Goal: Task Accomplishment & Management: Manage account settings

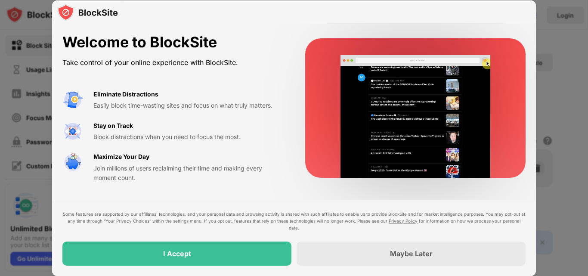
drag, startPoint x: 384, startPoint y: 253, endPoint x: 156, endPoint y: 150, distance: 250.9
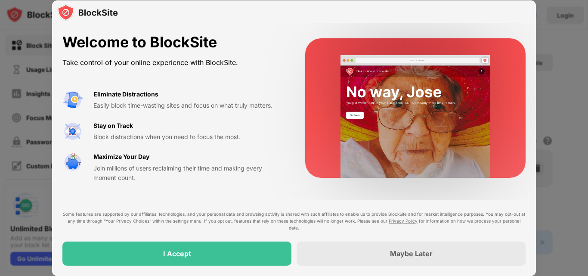
click at [156, 150] on div "Welcome to BlockSite Take control of your online experience with BlockSite. Eli…" at bounding box center [294, 149] width 484 height 252
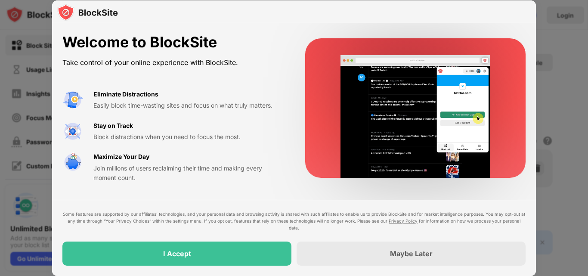
drag, startPoint x: 99, startPoint y: 164, endPoint x: 159, endPoint y: 170, distance: 60.2
click at [159, 170] on div "Join millions of users reclaiming their time and making every moment count." at bounding box center [188, 172] width 191 height 19
drag, startPoint x: 103, startPoint y: 106, endPoint x: 268, endPoint y: 204, distance: 191.3
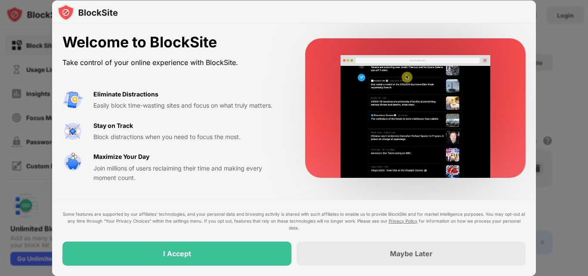
click at [254, 199] on div "Welcome to BlockSite Take control of your online experience with BlockSite. Eli…" at bounding box center [294, 149] width 484 height 252
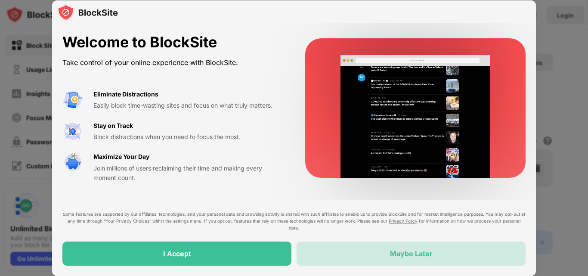
click at [376, 251] on div "Maybe Later" at bounding box center [410, 253] width 229 height 24
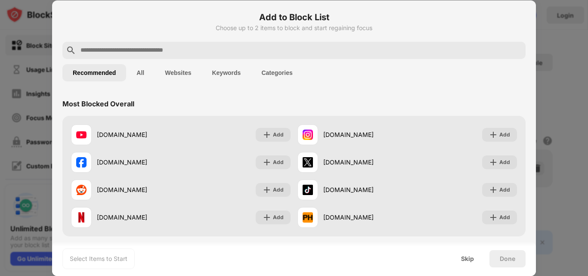
click at [151, 49] on input "text" at bounding box center [301, 50] width 442 height 10
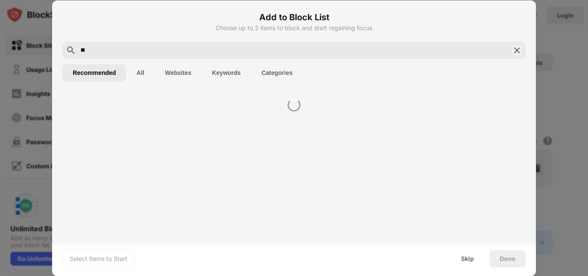
type input "*"
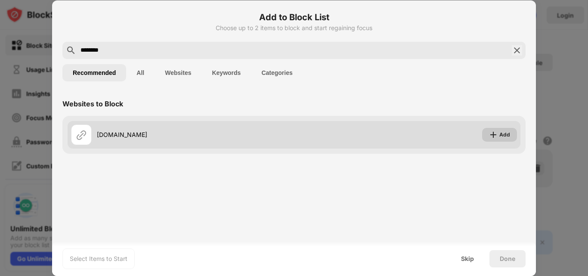
click at [495, 138] on img at bounding box center [493, 134] width 9 height 9
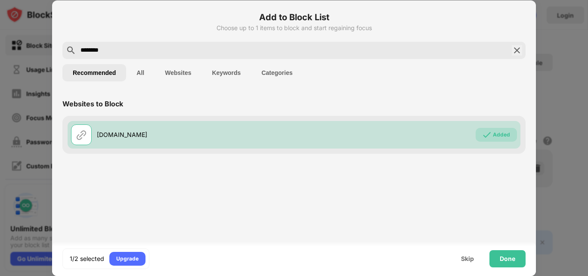
drag, startPoint x: 130, startPoint y: 49, endPoint x: 64, endPoint y: 50, distance: 66.3
click at [64, 50] on div "********" at bounding box center [293, 50] width 463 height 17
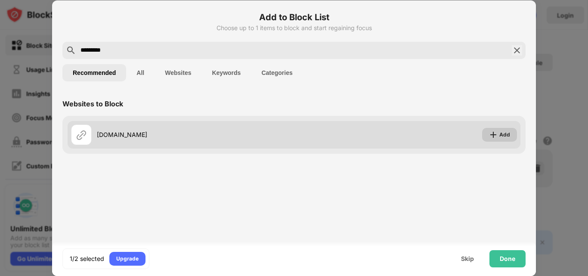
type input "*********"
click at [493, 135] on img at bounding box center [493, 134] width 9 height 9
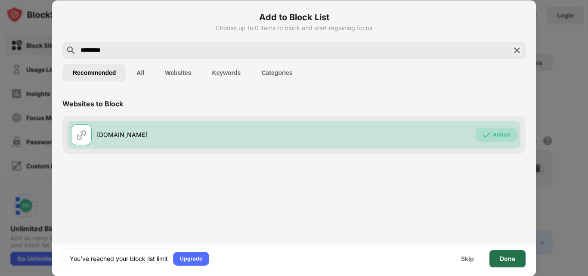
click at [509, 254] on div "Done" at bounding box center [507, 258] width 36 height 17
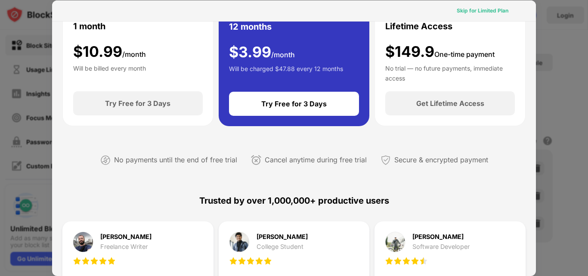
click at [476, 10] on div "Skip for Limited Plan" at bounding box center [482, 10] width 52 height 9
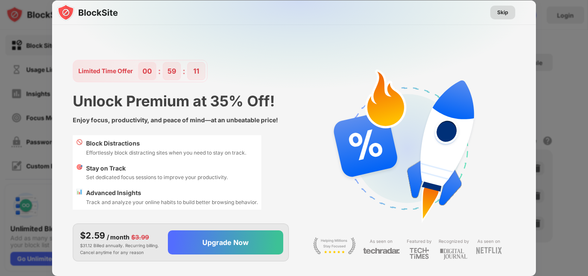
click at [510, 15] on div "Skip" at bounding box center [502, 13] width 25 height 14
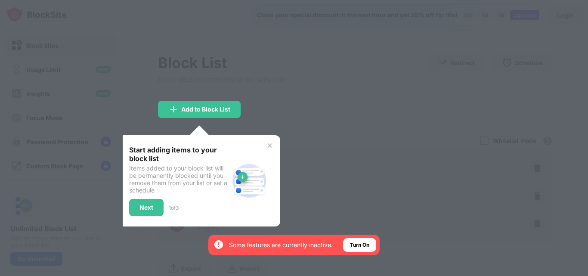
click at [324, 155] on div at bounding box center [294, 138] width 588 height 276
click at [267, 148] on img at bounding box center [269, 145] width 7 height 7
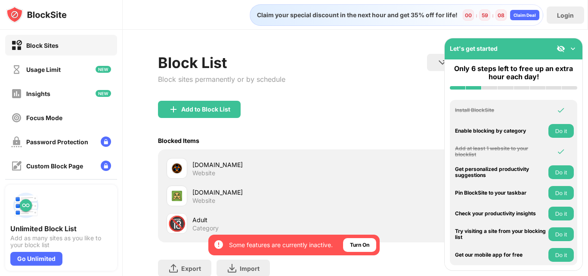
click at [268, 146] on div "Blocked Items Whitelist mode Block all websites except for those in your whitel…" at bounding box center [355, 141] width 395 height 18
click at [569, 50] on img at bounding box center [572, 48] width 9 height 9
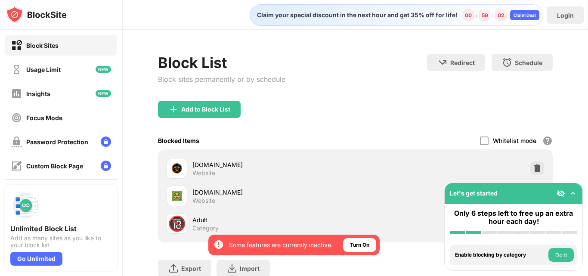
click at [564, 15] on div "Login" at bounding box center [565, 15] width 17 height 7
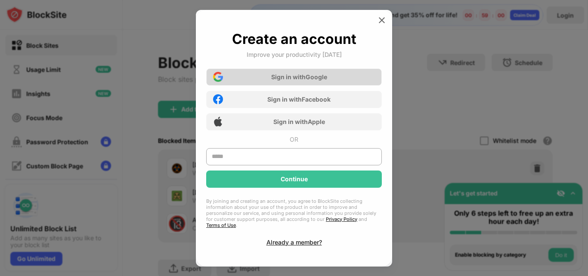
click at [290, 85] on div "Sign in with Google" at bounding box center [294, 76] width 176 height 17
click at [298, 78] on div "Sign in with Google" at bounding box center [299, 76] width 56 height 7
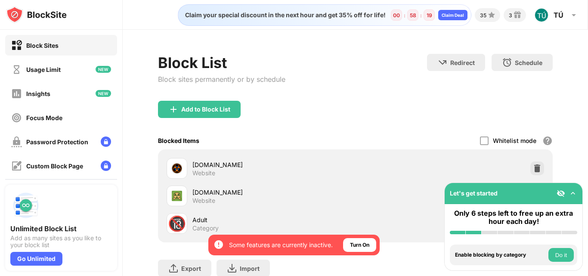
scroll to position [64, 0]
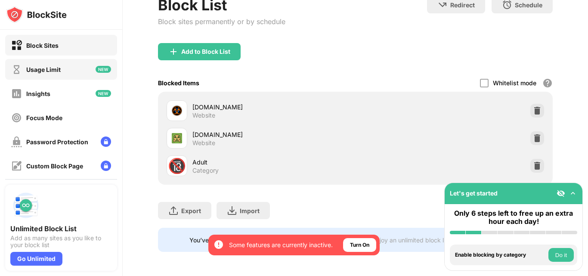
click at [46, 66] on div "Usage Limit" at bounding box center [43, 69] width 34 height 7
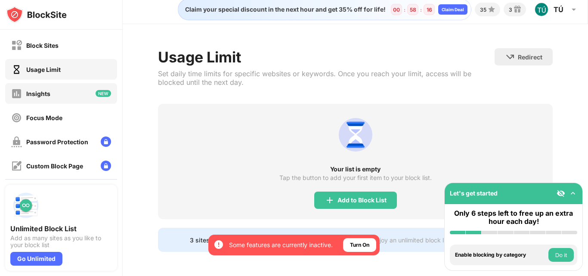
click at [52, 85] on div "Insights" at bounding box center [61, 93] width 112 height 21
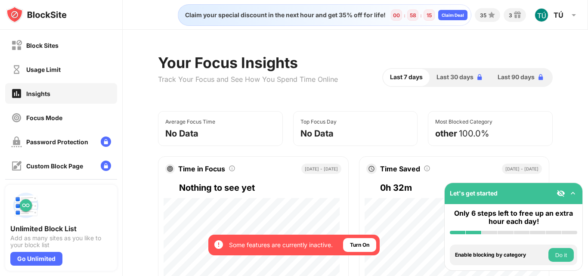
click at [56, 44] on div "Block Sites" at bounding box center [42, 45] width 32 height 7
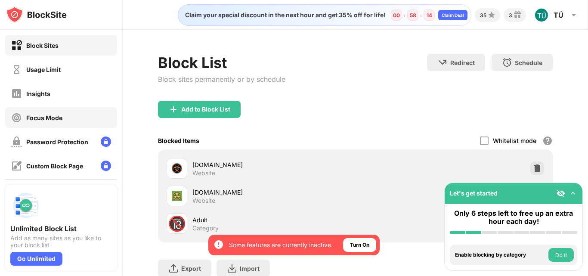
click at [63, 118] on div "Focus Mode" at bounding box center [61, 117] width 112 height 21
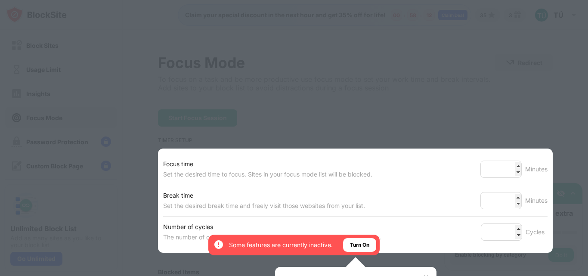
click at [431, 111] on div at bounding box center [294, 138] width 588 height 276
click at [361, 244] on div "Turn On" at bounding box center [359, 245] width 19 height 9
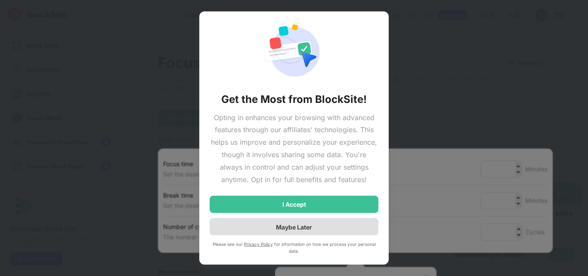
click at [299, 230] on div "Maybe Later" at bounding box center [294, 226] width 36 height 7
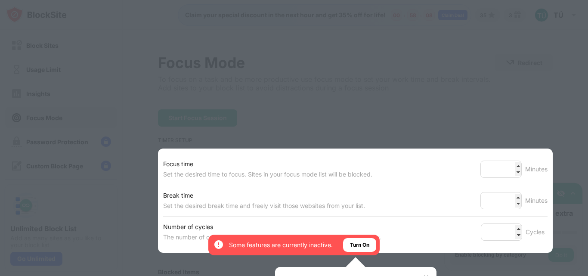
click at [398, 93] on div at bounding box center [294, 138] width 588 height 276
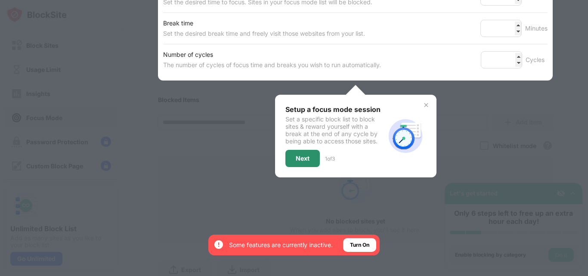
click at [304, 155] on div "Next" at bounding box center [303, 158] width 14 height 7
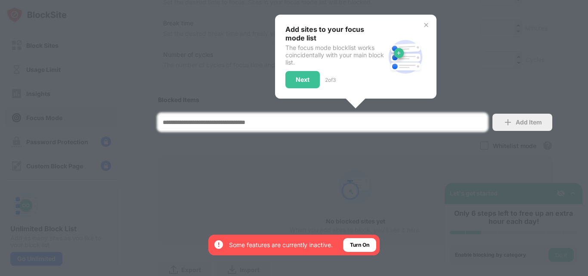
scroll to position [213, 0]
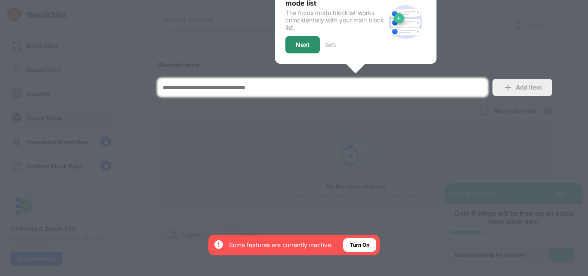
click at [290, 36] on div "Next" at bounding box center [302, 44] width 34 height 17
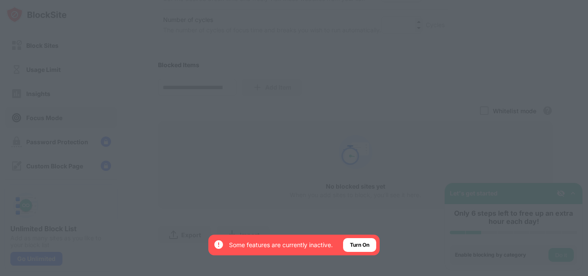
scroll to position [0, 0]
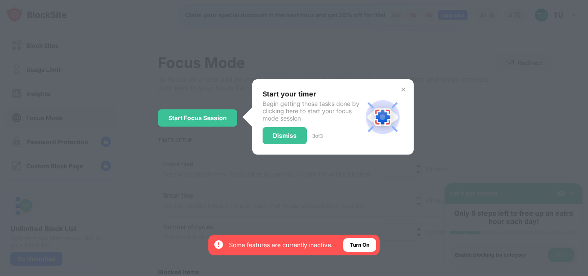
click at [237, 137] on div at bounding box center [294, 138] width 588 height 276
click at [284, 131] on div "Dismiss" at bounding box center [284, 135] width 44 height 17
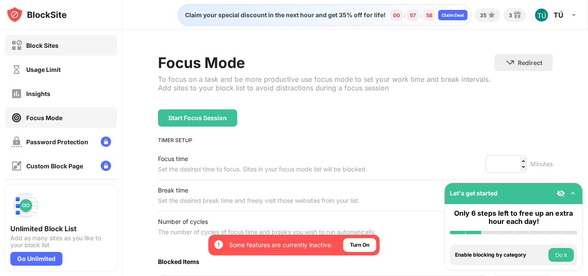
click at [43, 50] on div "Block Sites" at bounding box center [34, 45] width 47 height 11
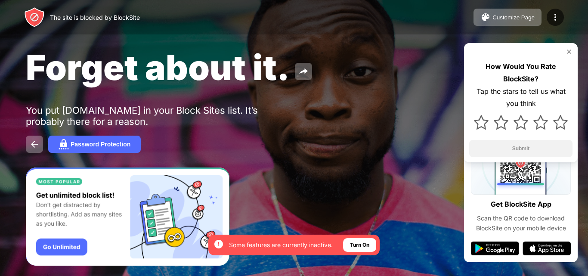
drag, startPoint x: 47, startPoint y: 108, endPoint x: 201, endPoint y: 107, distance: 153.6
click at [197, 107] on div "You put suroi.io in your Block Sites list. It’s probably there for a reason." at bounding box center [159, 116] width 266 height 22
click at [488, 16] on img at bounding box center [485, 17] width 10 height 10
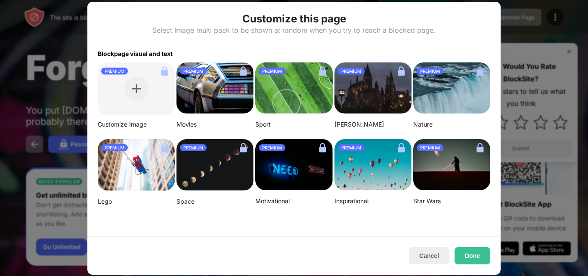
click at [546, 68] on div at bounding box center [294, 138] width 588 height 276
